Goal: Task Accomplishment & Management: Manage account settings

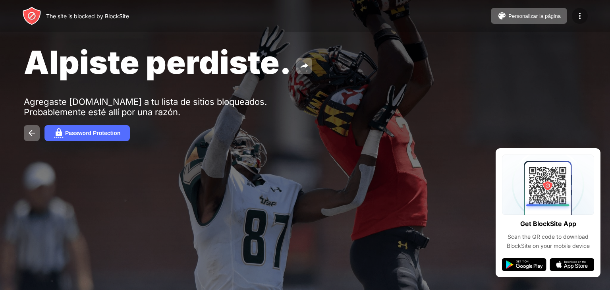
click at [578, 9] on div at bounding box center [580, 16] width 16 height 16
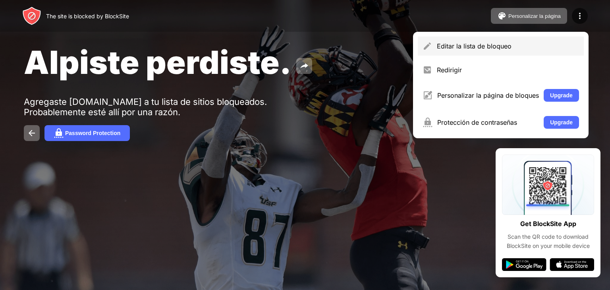
click at [529, 43] on div "Editar la lista de bloqueo" at bounding box center [508, 46] width 142 height 8
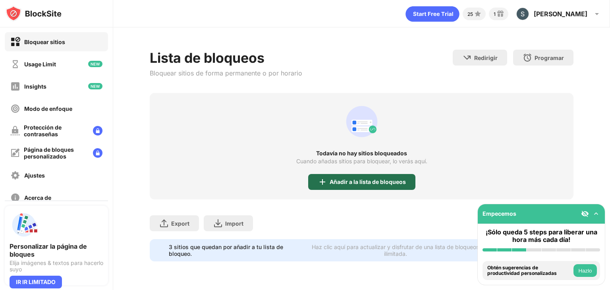
click at [362, 180] on div "Añadir a la lista de bloqueos" at bounding box center [368, 182] width 76 height 6
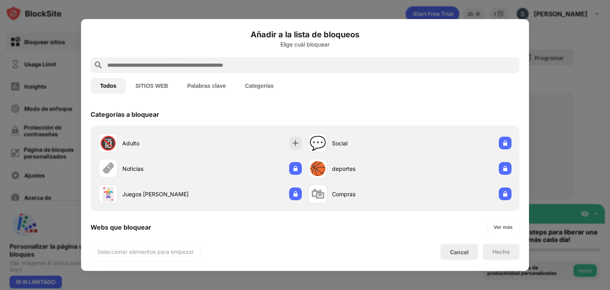
click at [147, 80] on button "SITIOS WEB" at bounding box center [152, 86] width 52 height 16
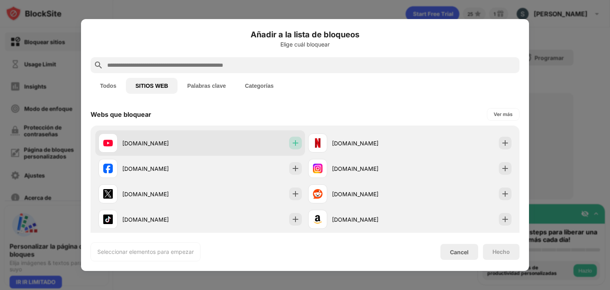
click at [292, 142] on img at bounding box center [296, 143] width 8 height 8
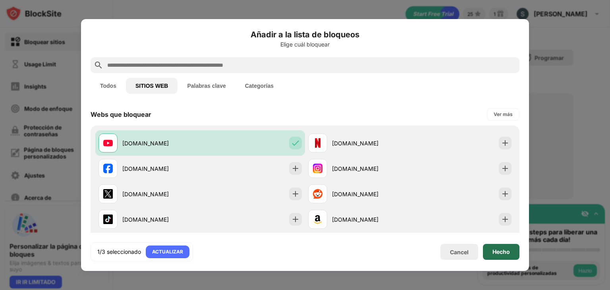
click at [504, 249] on div "Hecho" at bounding box center [501, 252] width 17 height 6
